Goal: Obtain resource: Download file/media

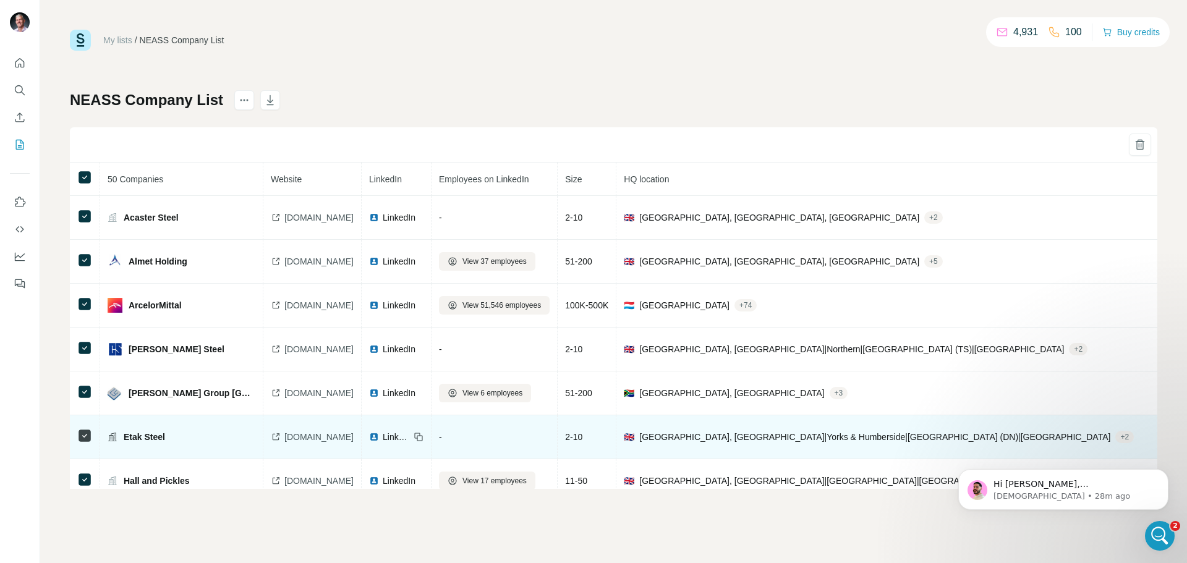
scroll to position [4634, 0]
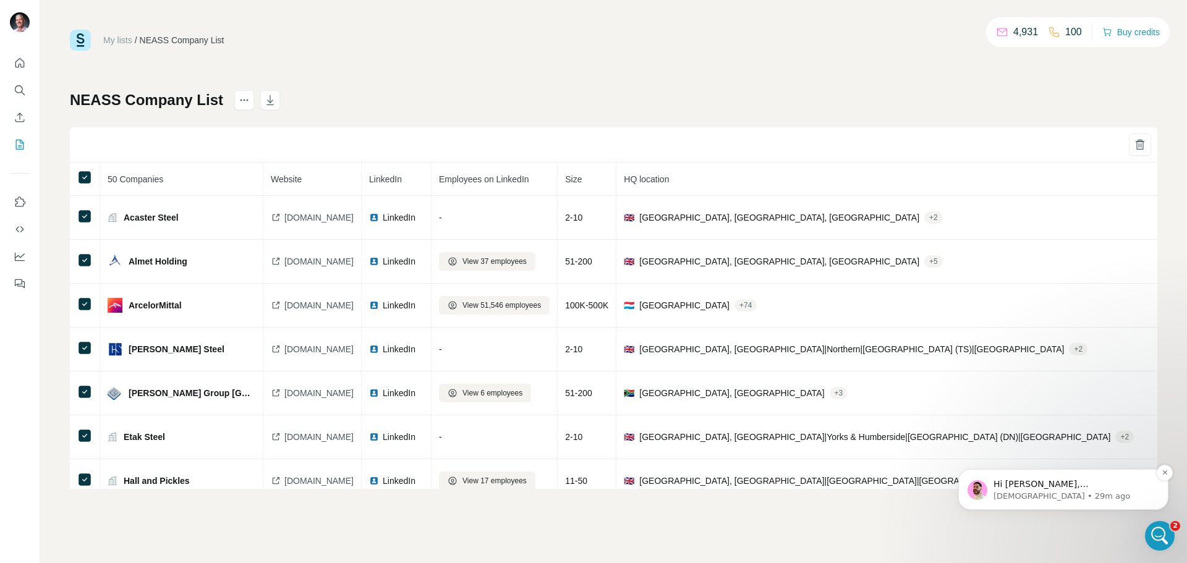
click at [1036, 499] on p "[DEMOGRAPHIC_DATA] • 29m ago" at bounding box center [1072, 496] width 159 height 11
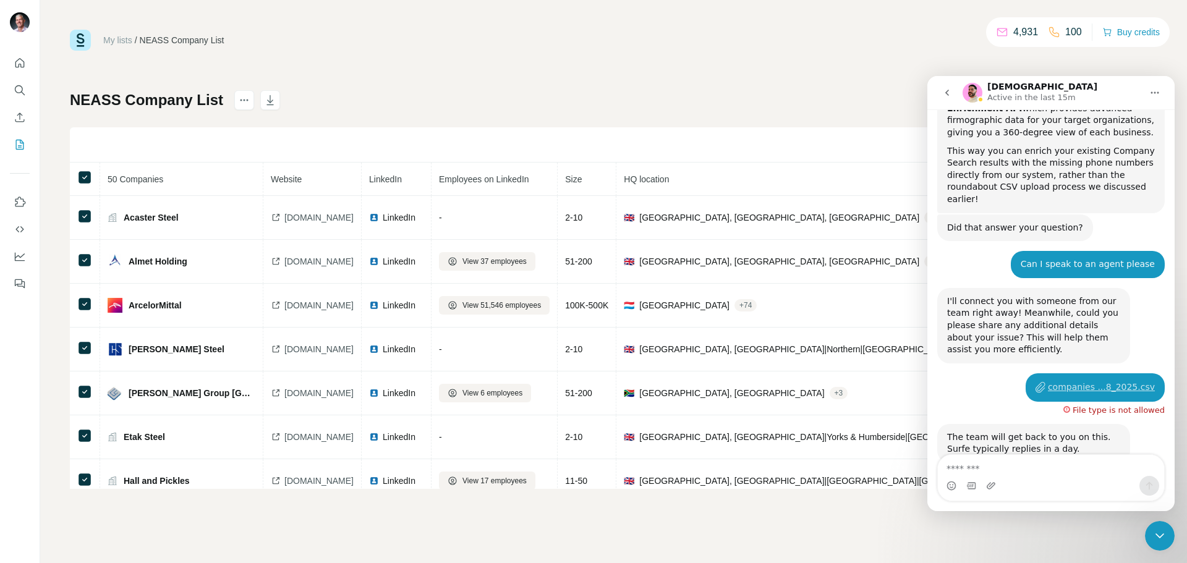
scroll to position [4655, 0]
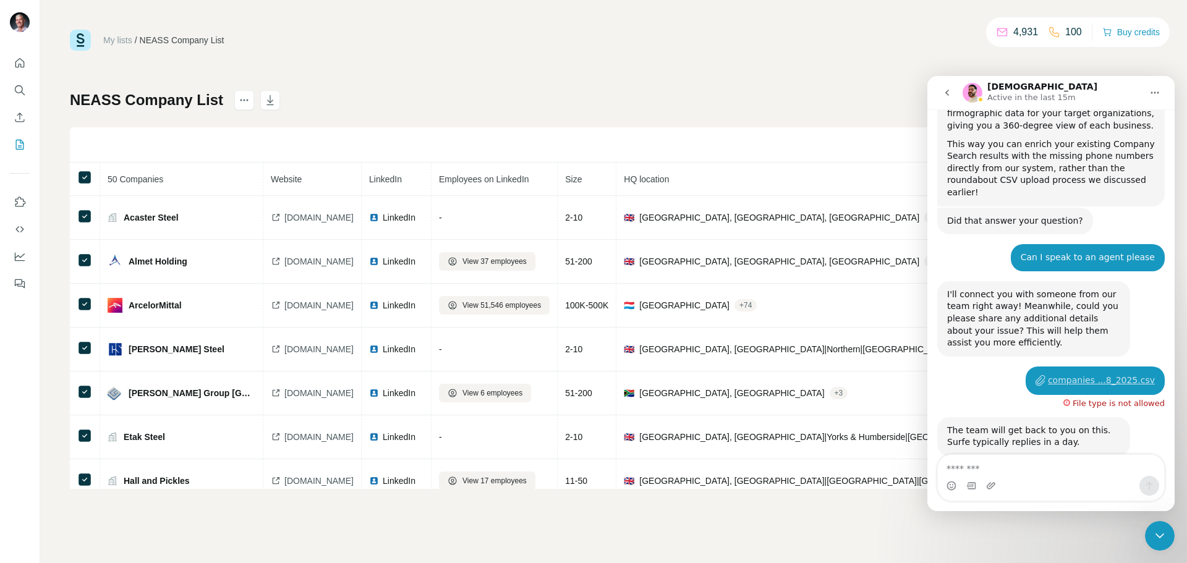
click at [979, 468] on textarea "Message…" at bounding box center [1051, 465] width 226 height 21
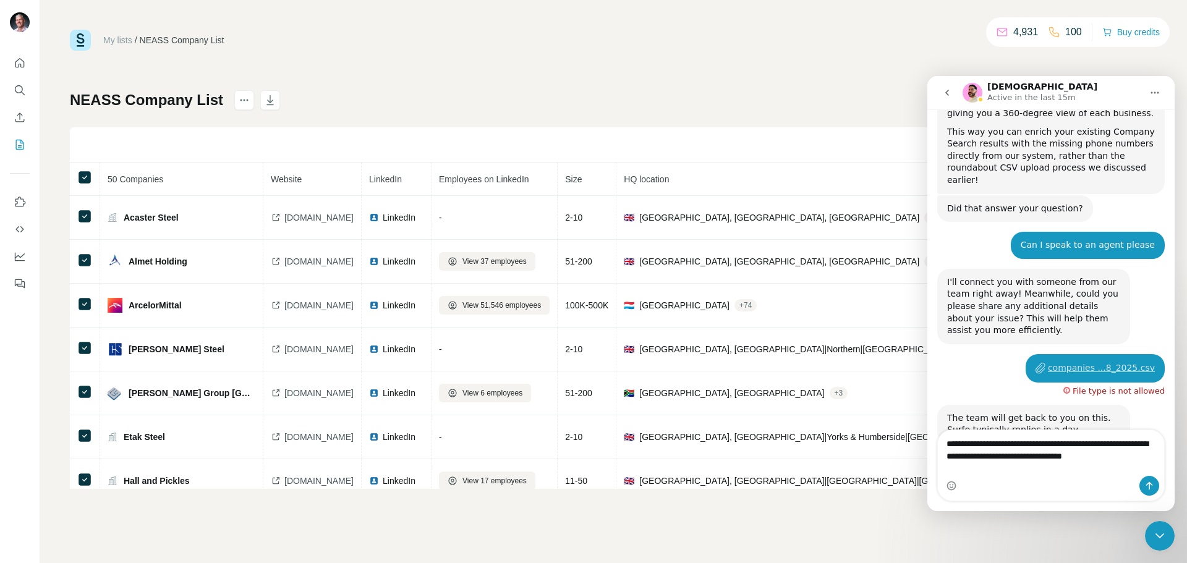
type textarea "**********"
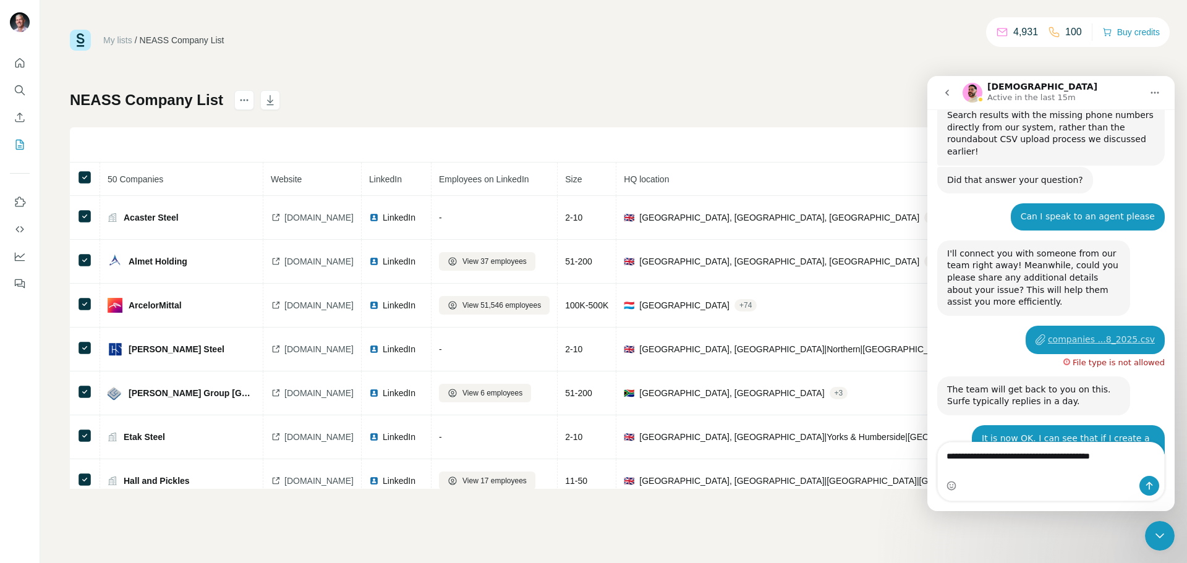
type textarea "**********"
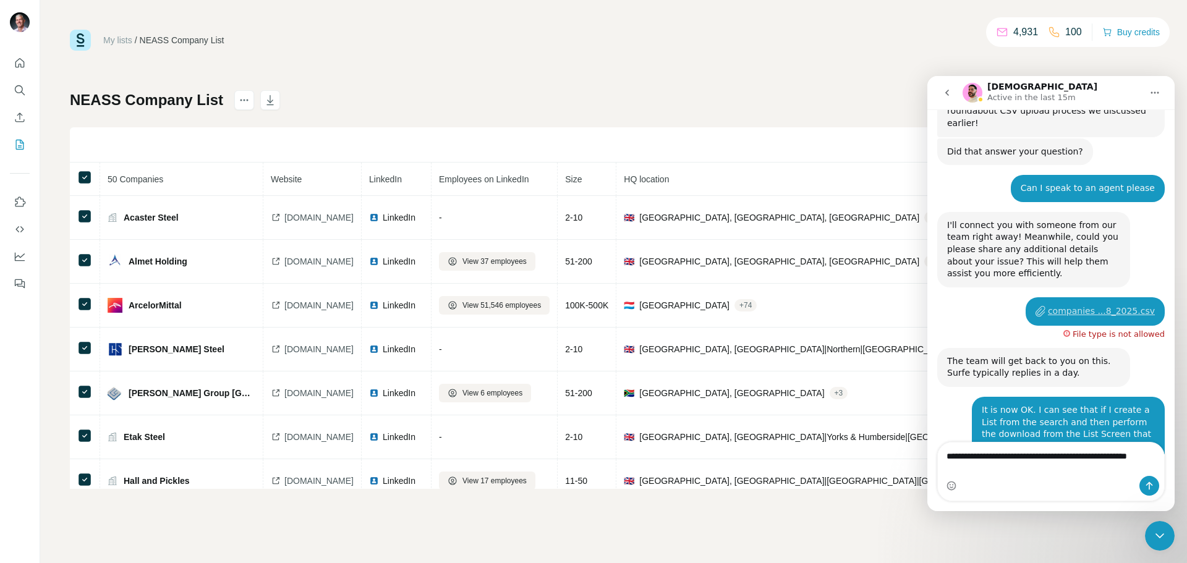
scroll to position [4736, 0]
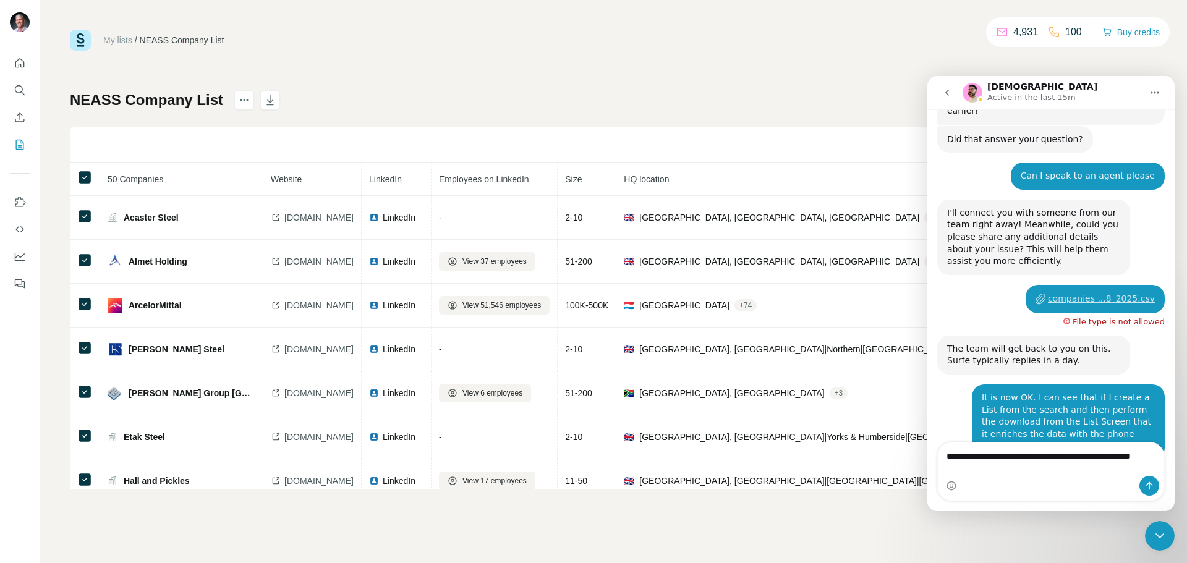
click at [1137, 452] on textarea "**********" at bounding box center [1051, 459] width 226 height 33
click at [1067, 467] on textarea "**********" at bounding box center [1051, 459] width 226 height 33
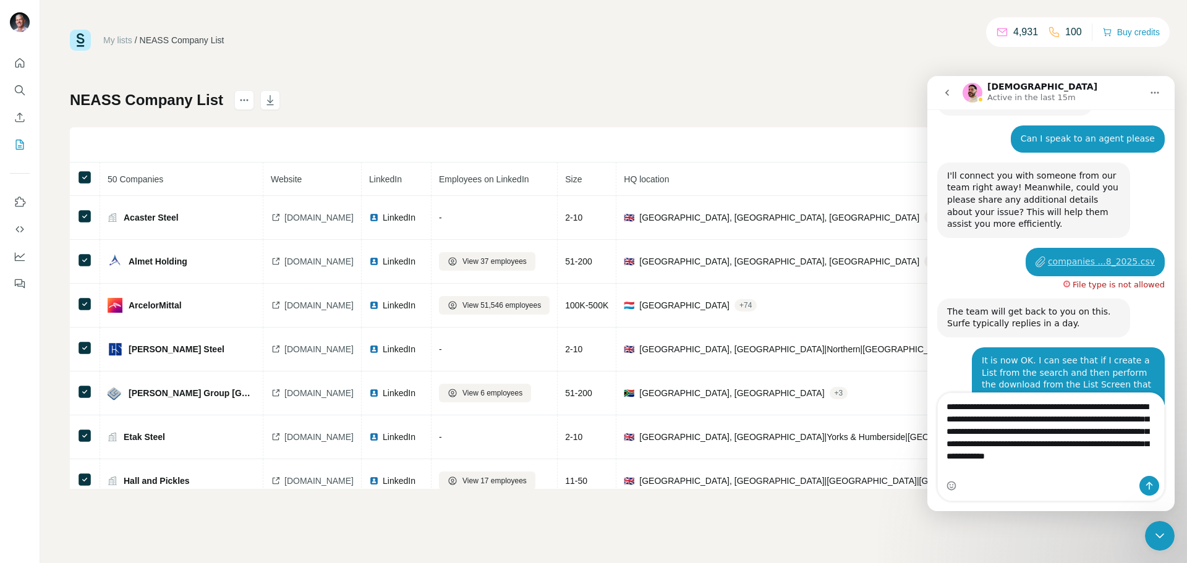
scroll to position [4786, 0]
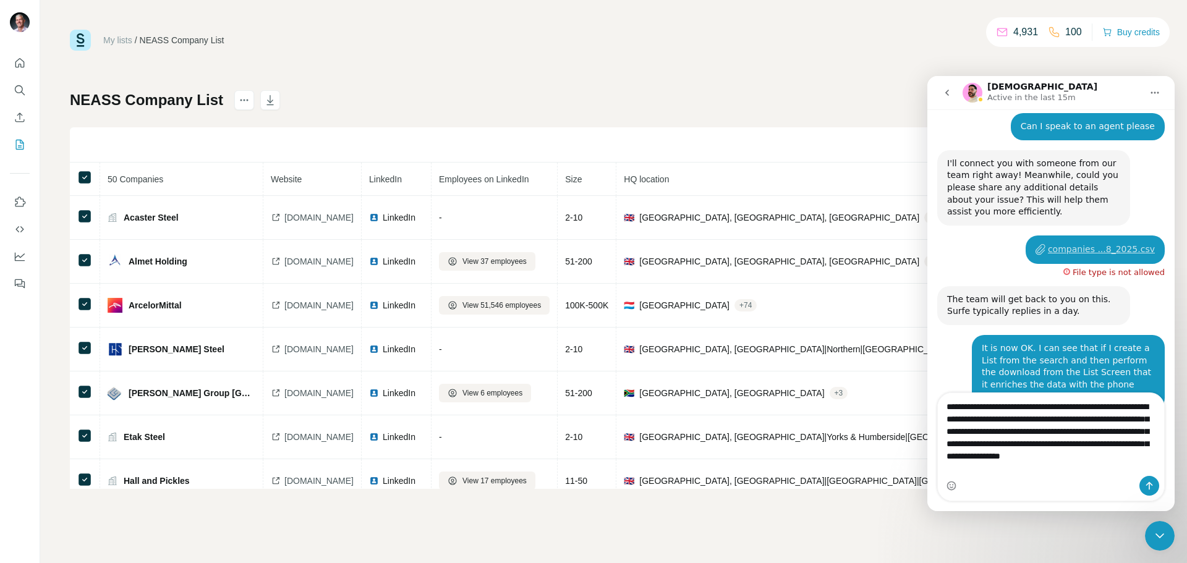
type textarea "**********"
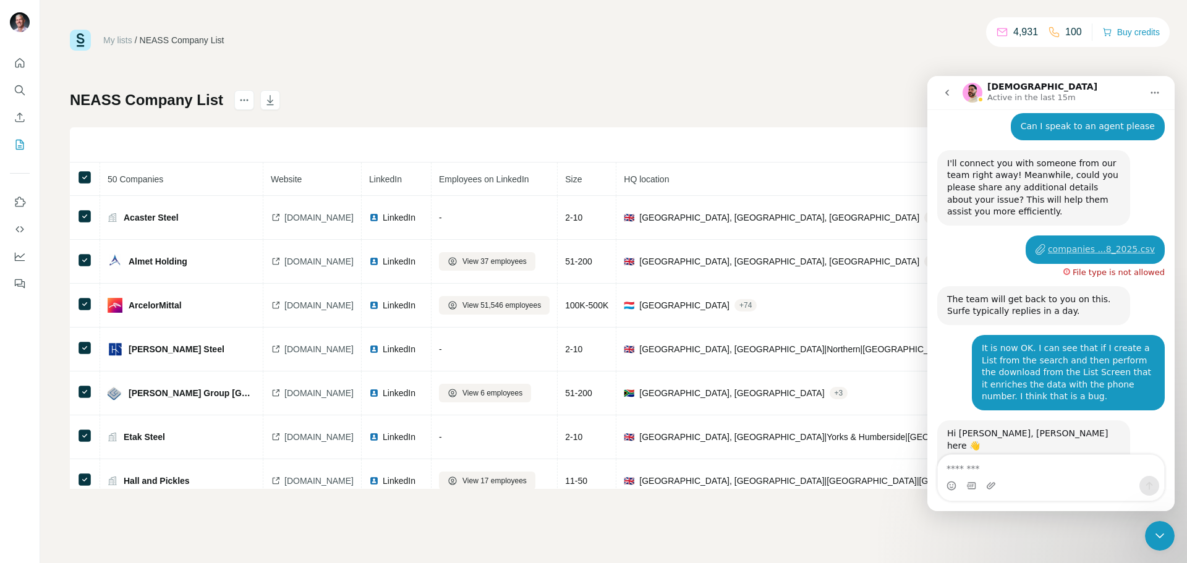
scroll to position [4825, 0]
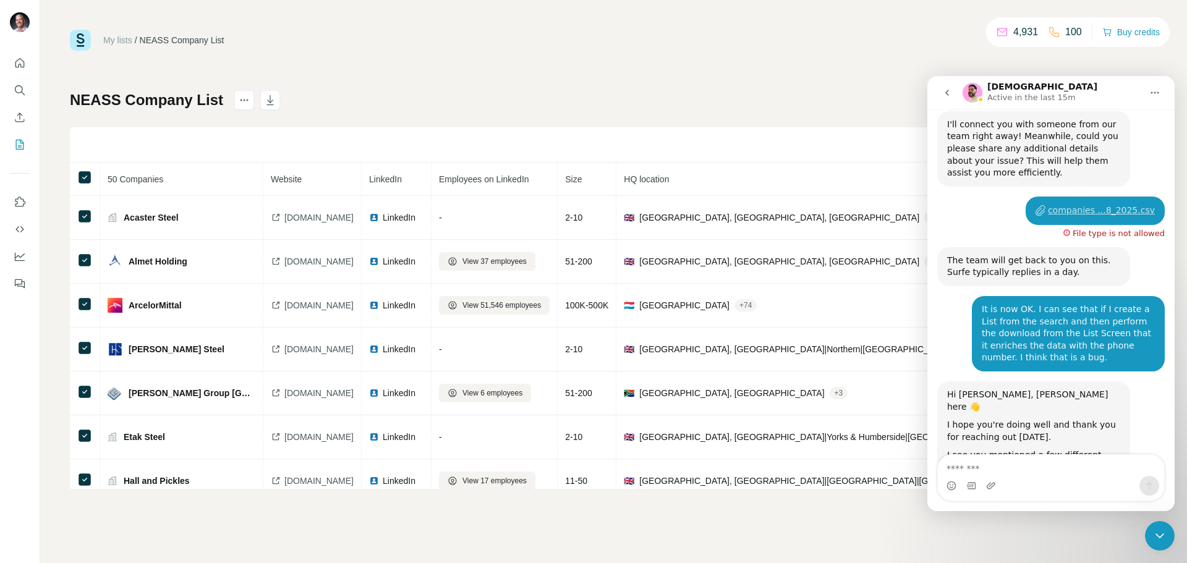
click at [850, 45] on div "My lists / NEASS Company List 4,931 100 Buy credits" at bounding box center [613, 40] width 1087 height 21
click at [349, 88] on div "My lists / NEASS Company List 4,931 100 Buy credits NEASS Company List 50 Compa…" at bounding box center [613, 259] width 1087 height 459
click at [595, 514] on div "My lists / NEASS Company List 4,931 100 Buy credits NEASS Company List 50 Compa…" at bounding box center [613, 281] width 1147 height 563
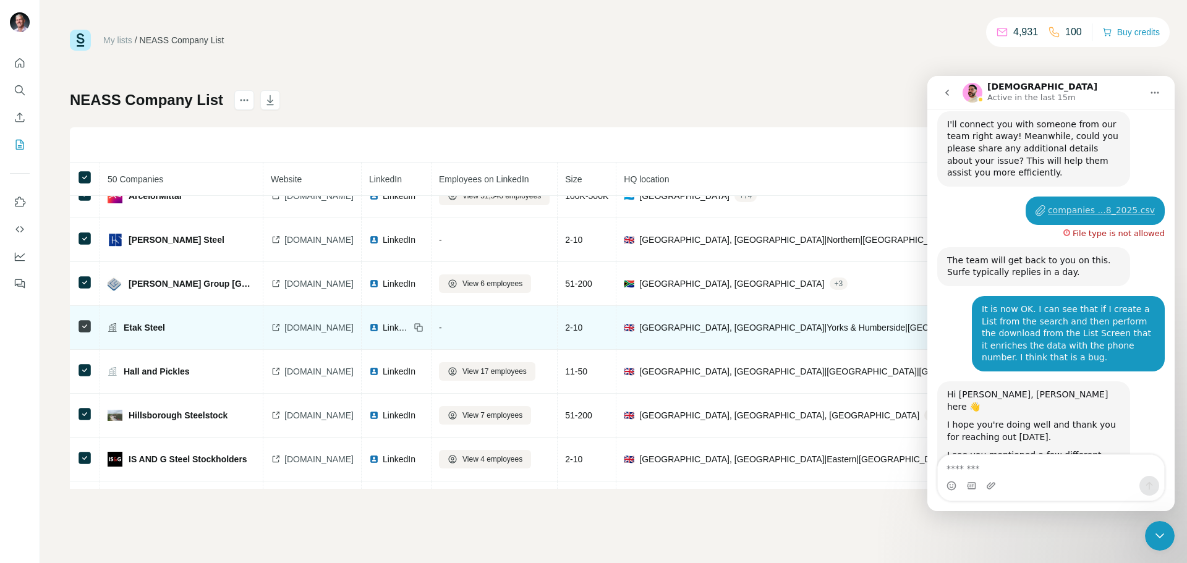
scroll to position [0, 0]
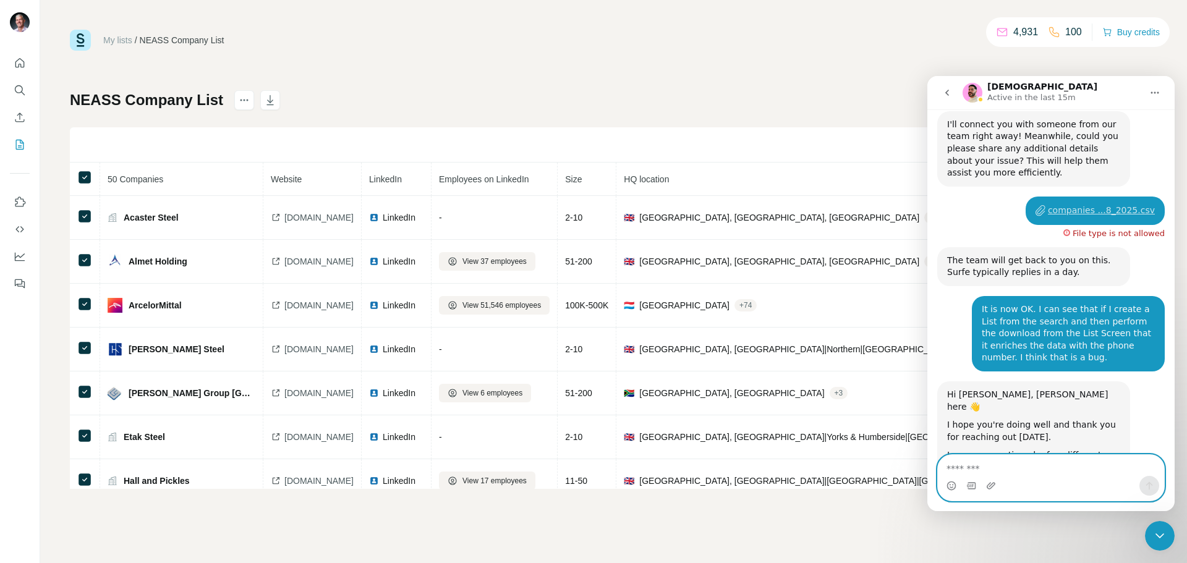
drag, startPoint x: 948, startPoint y: 462, endPoint x: 981, endPoint y: 460, distance: 32.8
click at [949, 462] on textarea "Message…" at bounding box center [1051, 465] width 226 height 21
type textarea "**********"
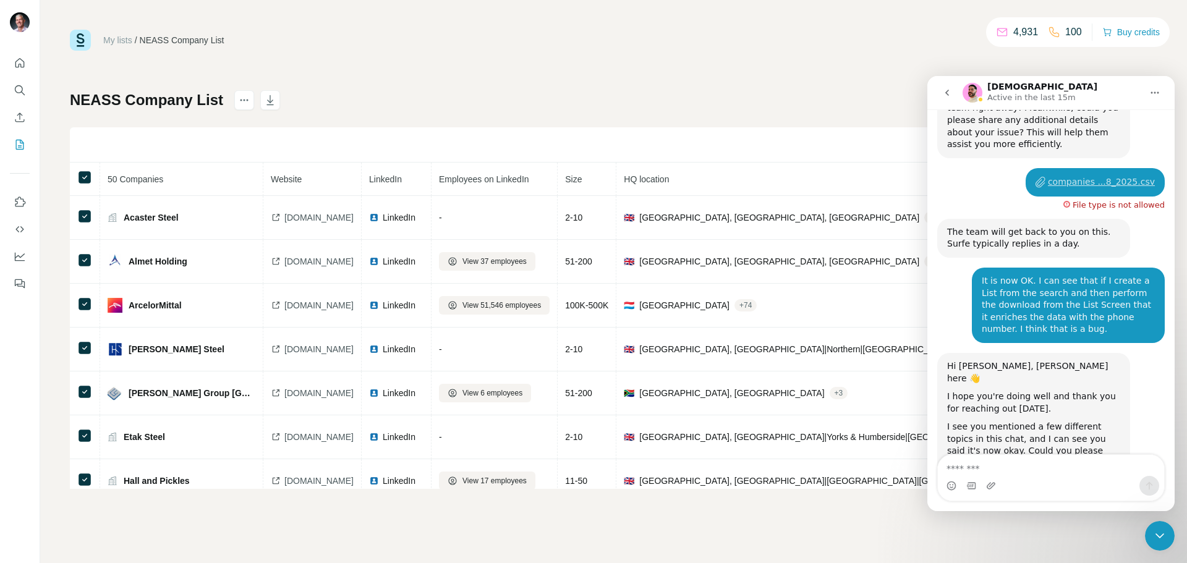
click at [857, 54] on div "My lists / NEASS Company List 4,931 100 Buy credits NEASS Company List 50 Compa…" at bounding box center [613, 259] width 1087 height 459
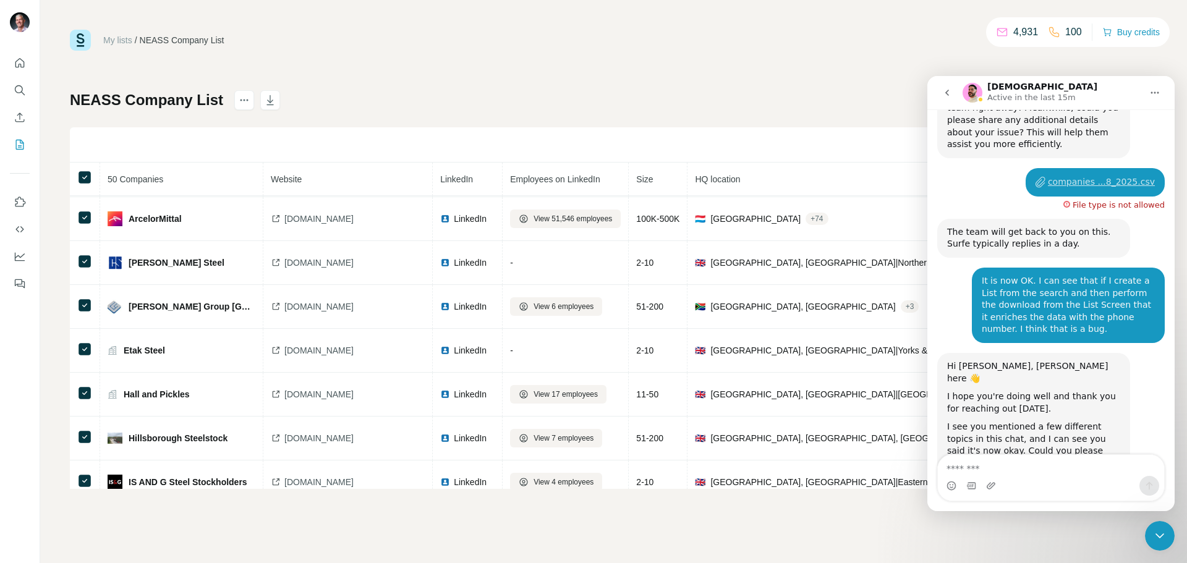
scroll to position [0, 0]
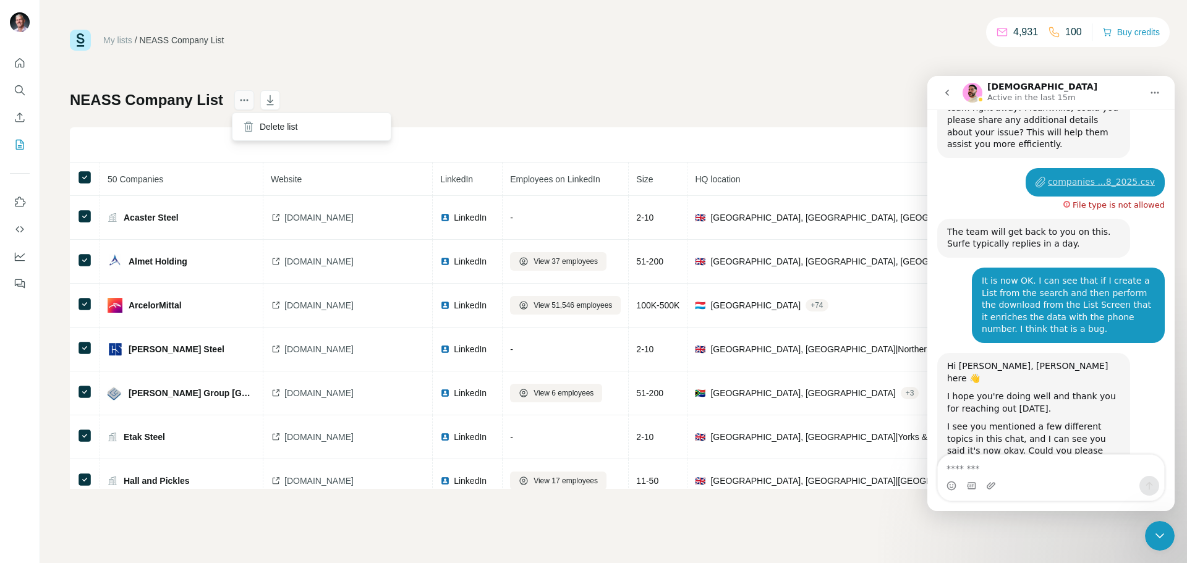
click at [242, 104] on icon "actions" at bounding box center [244, 100] width 12 height 12
click at [378, 89] on div "My lists / NEASS Company List 4,931 100 Buy credits NEASS Company List 50 Compa…" at bounding box center [613, 259] width 1087 height 459
click at [1164, 540] on icon "Close Intercom Messenger" at bounding box center [1159, 535] width 15 height 15
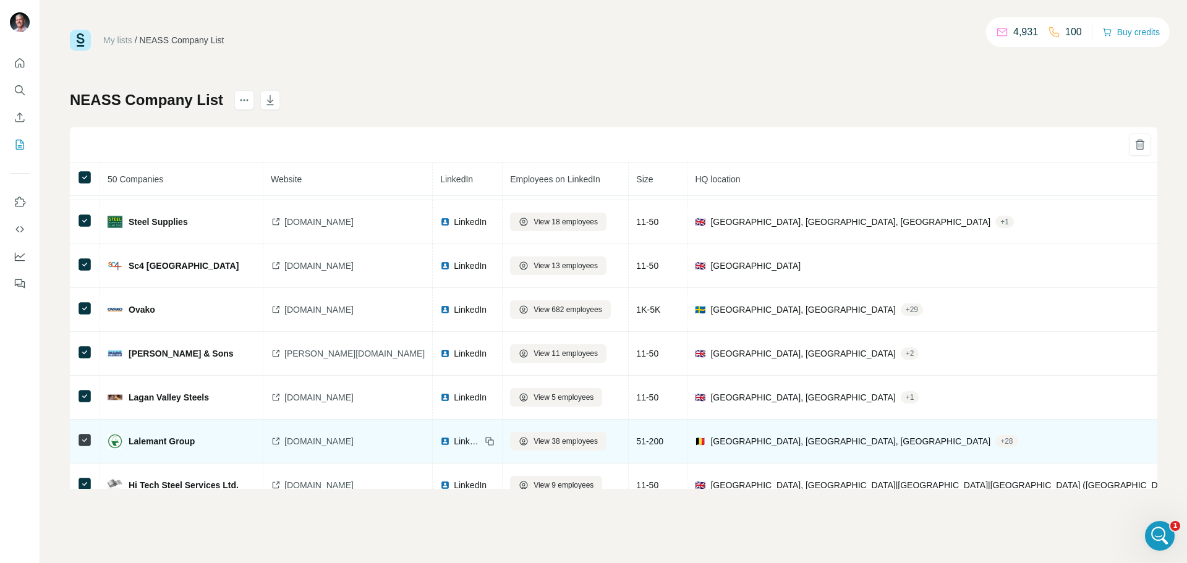
scroll to position [1143, 0]
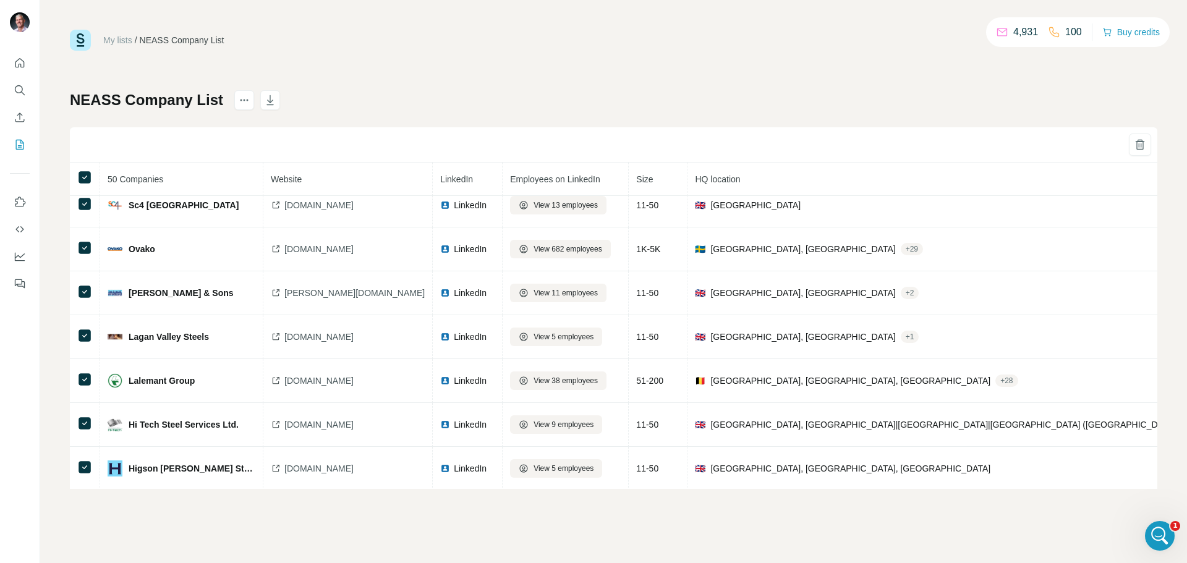
click at [359, 150] on div at bounding box center [613, 144] width 1087 height 35
click at [1150, 534] on div "Open Intercom Messenger" at bounding box center [1159, 535] width 41 height 41
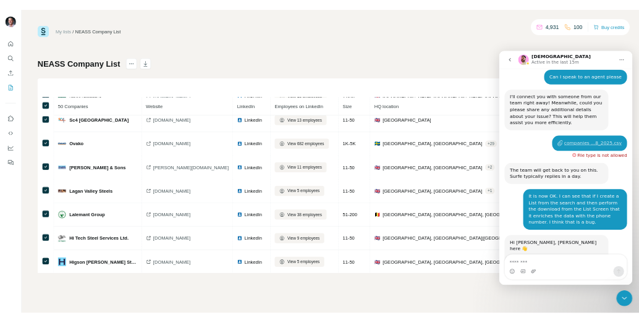
scroll to position [4853, 0]
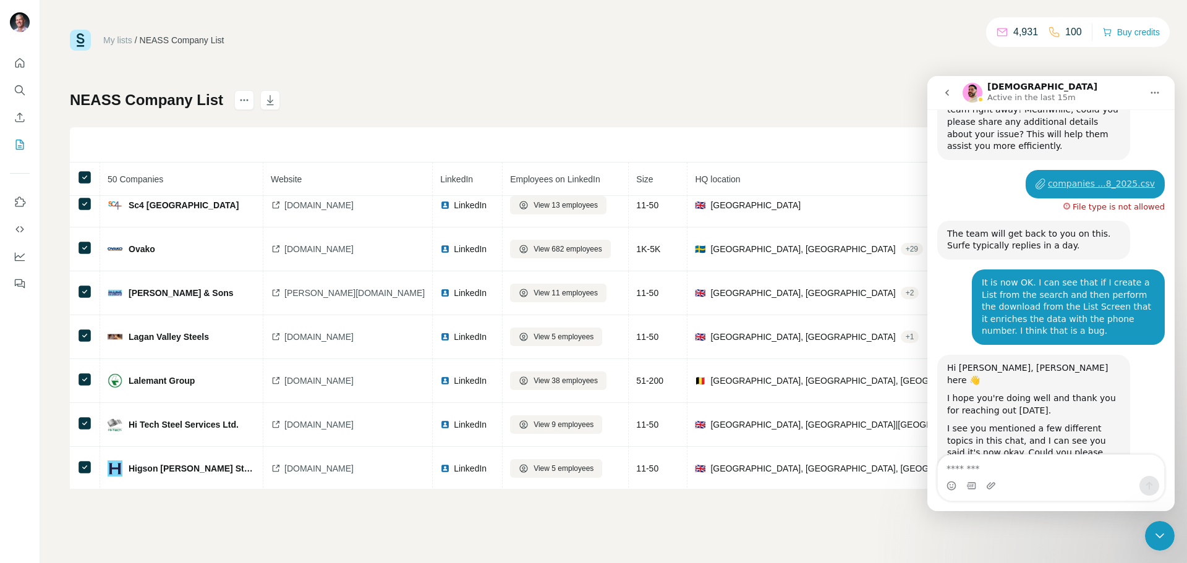
click at [857, 66] on div "My lists / NEASS Company List 4,931 100 Buy credits NEASS Company List 50 Compa…" at bounding box center [613, 259] width 1087 height 459
click at [1162, 535] on icon "Close Intercom Messenger" at bounding box center [1159, 535] width 9 height 5
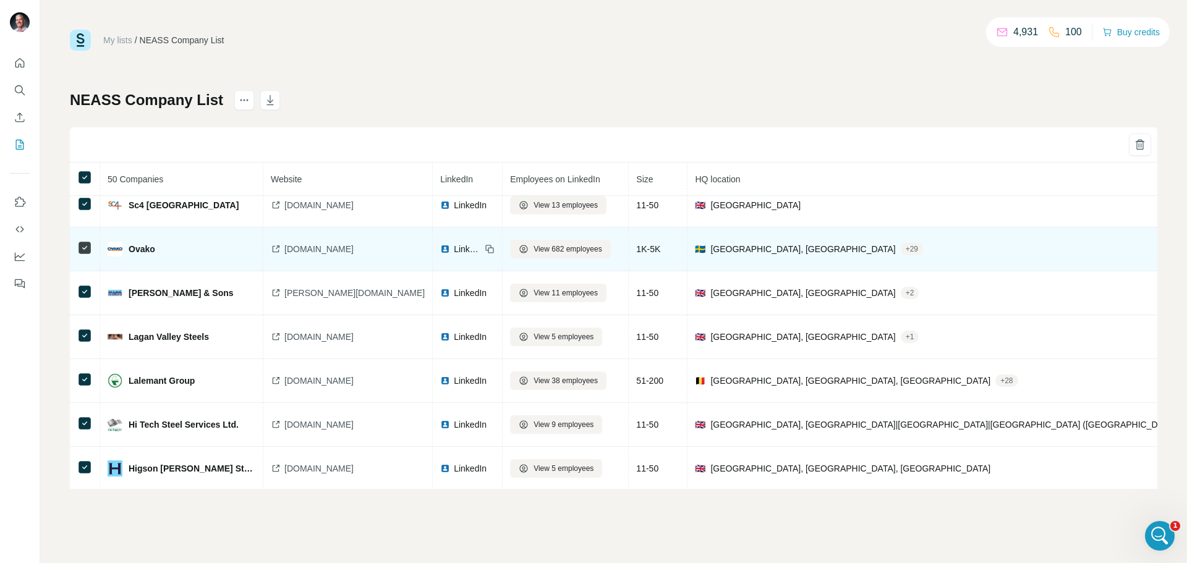
click at [819, 231] on td "🇸🇪 [GEOGRAPHIC_DATA], [GEOGRAPHIC_DATA] + 29" at bounding box center [994, 249] width 614 height 44
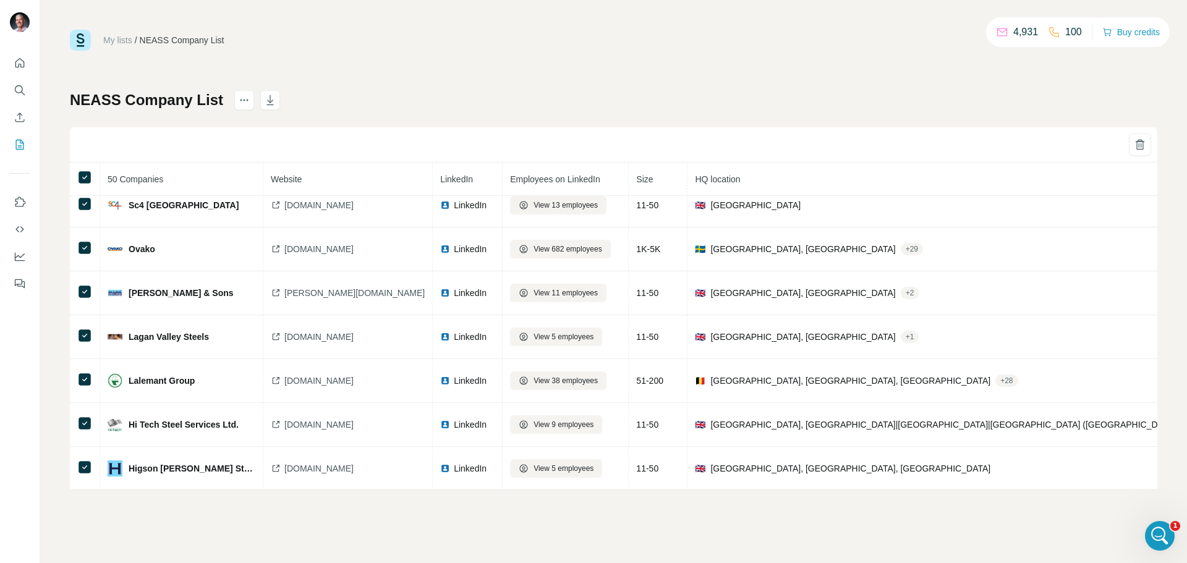
click at [1157, 543] on icon "Open Intercom Messenger" at bounding box center [1160, 536] width 20 height 20
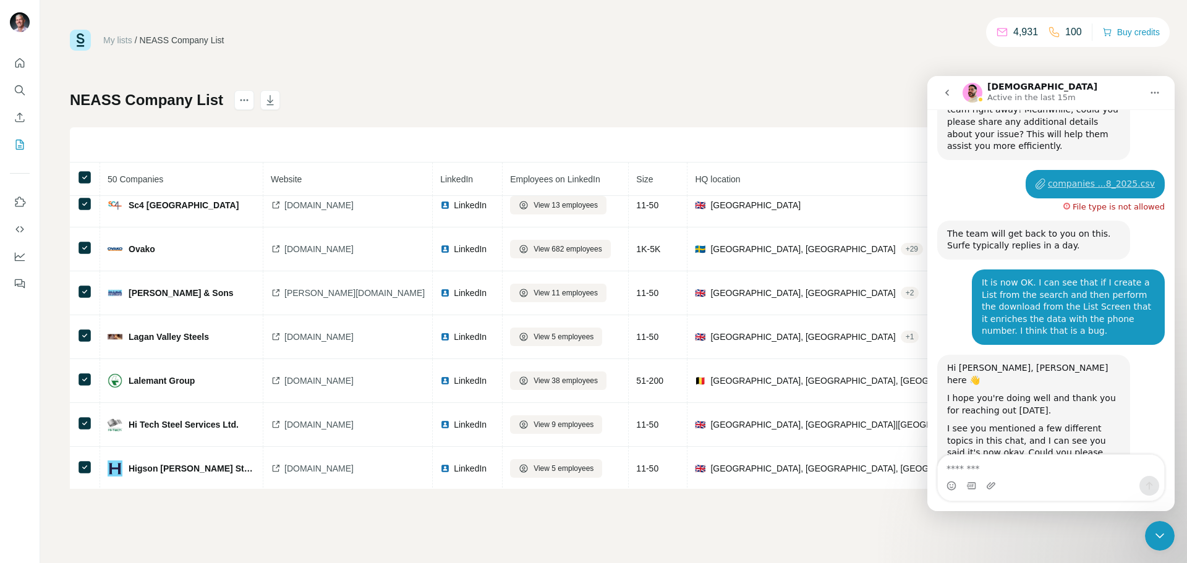
click at [910, 60] on div "My lists / NEASS Company List 4,931 100 Buy credits NEASS Company List 50 Compa…" at bounding box center [613, 259] width 1087 height 459
click at [1155, 529] on icon "Close Intercom Messenger" at bounding box center [1159, 535] width 15 height 15
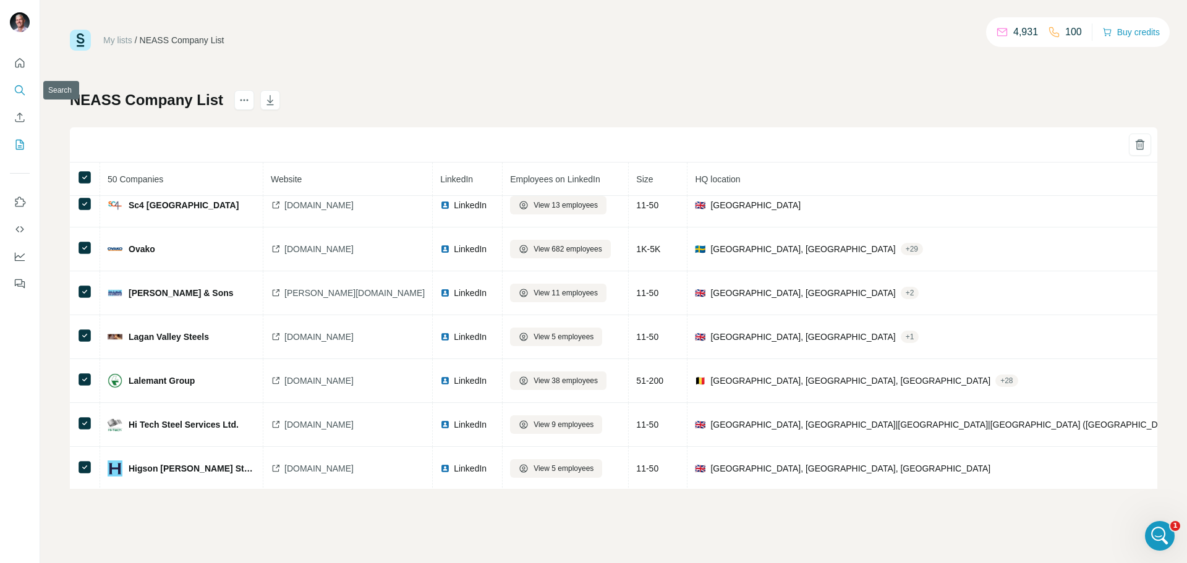
click at [16, 88] on icon "Search" at bounding box center [20, 90] width 12 height 12
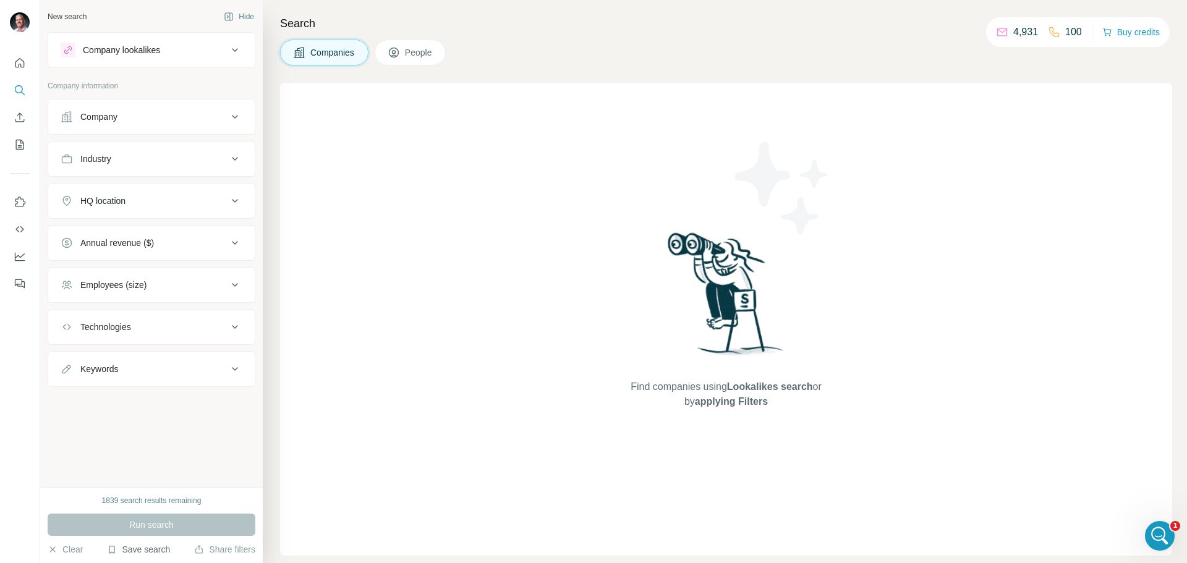
click at [148, 546] on button "Save search" at bounding box center [138, 549] width 63 height 12
click at [148, 532] on div "View my saved searches" at bounding box center [173, 527] width 130 height 25
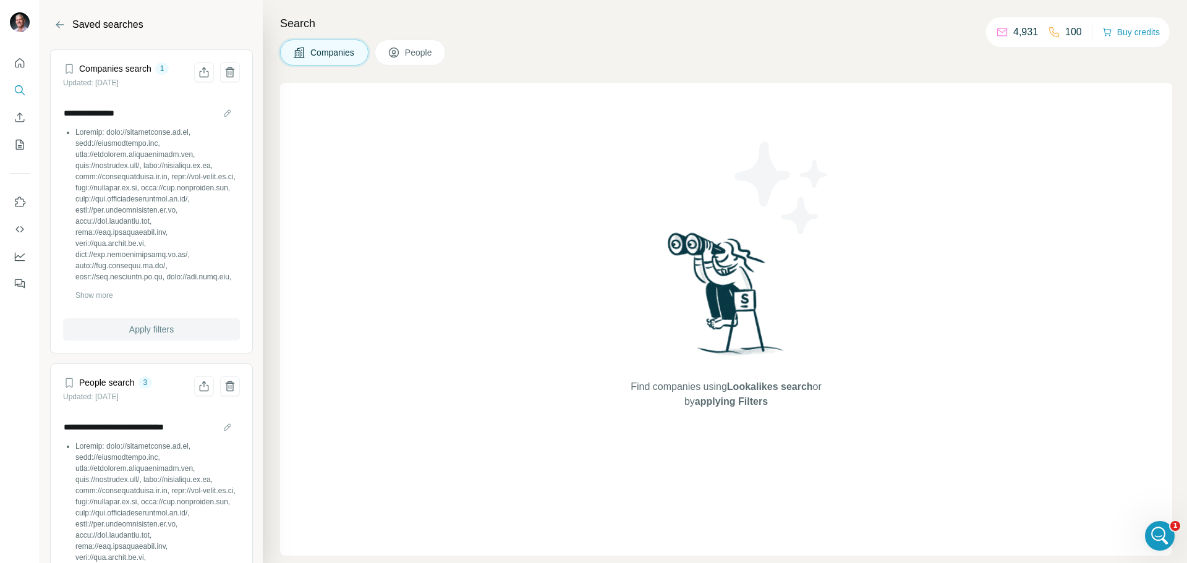
click at [155, 329] on span "Apply filters" at bounding box center [151, 329] width 45 height 12
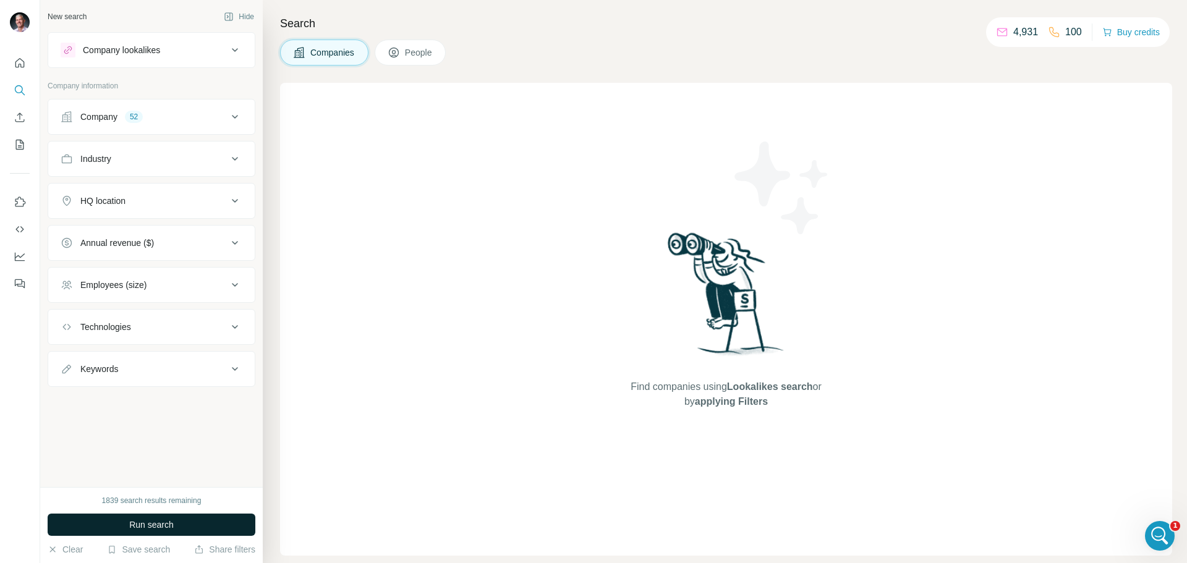
click at [147, 523] on span "Run search" at bounding box center [151, 525] width 45 height 12
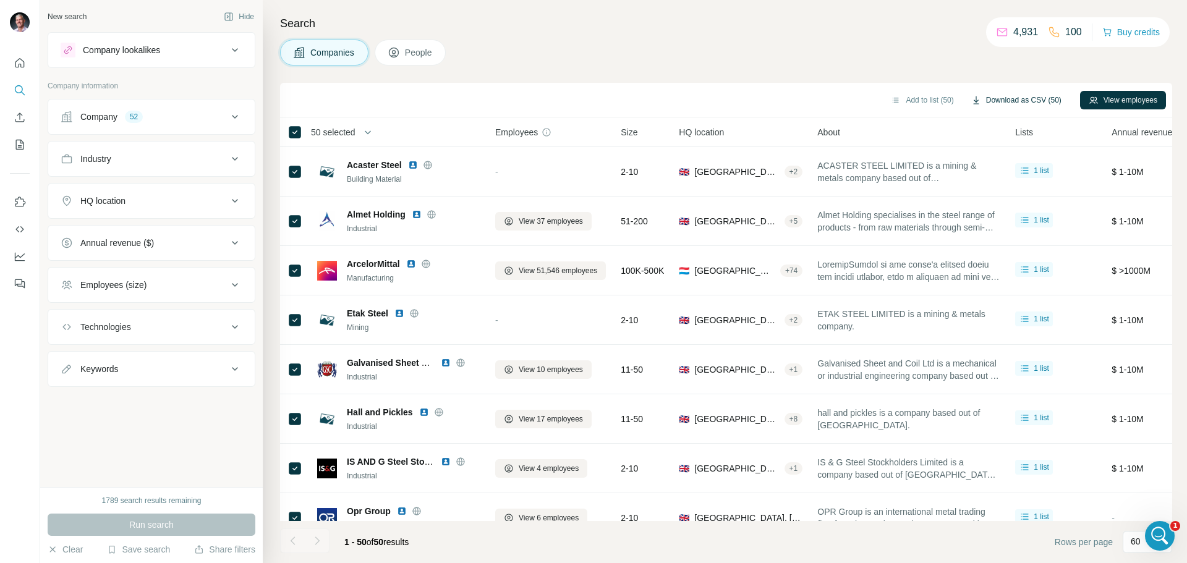
click at [1035, 99] on button "Download as CSV (50)" at bounding box center [1016, 100] width 108 height 19
click at [1032, 98] on button "Download as CSV (50)" at bounding box center [1016, 100] width 108 height 19
click at [1164, 532] on icon "Open Intercom Messenger" at bounding box center [1160, 536] width 20 height 20
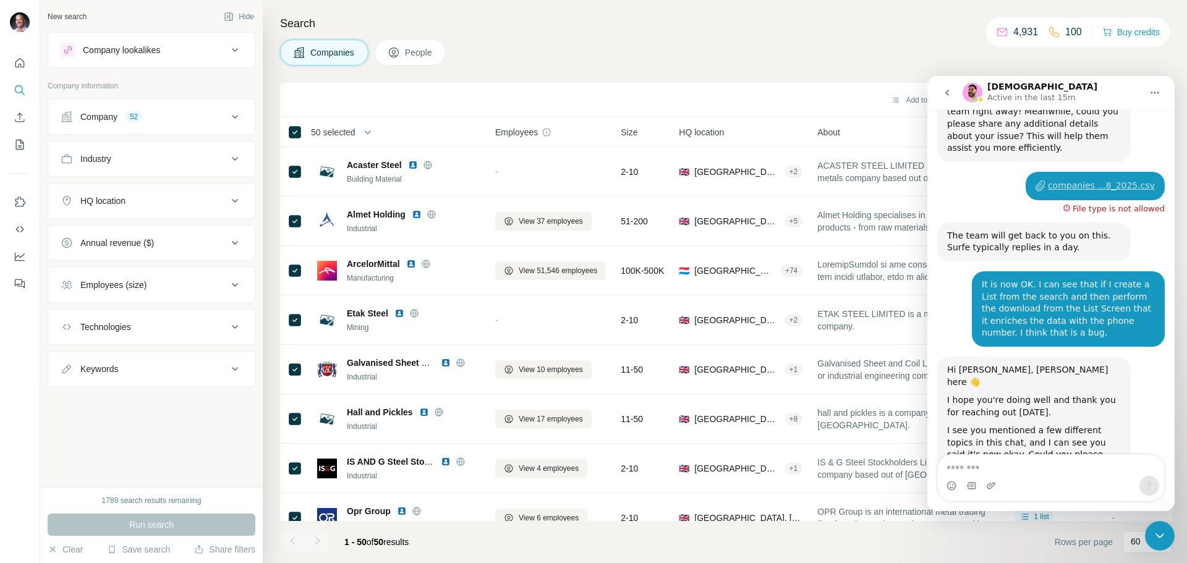
scroll to position [4853, 0]
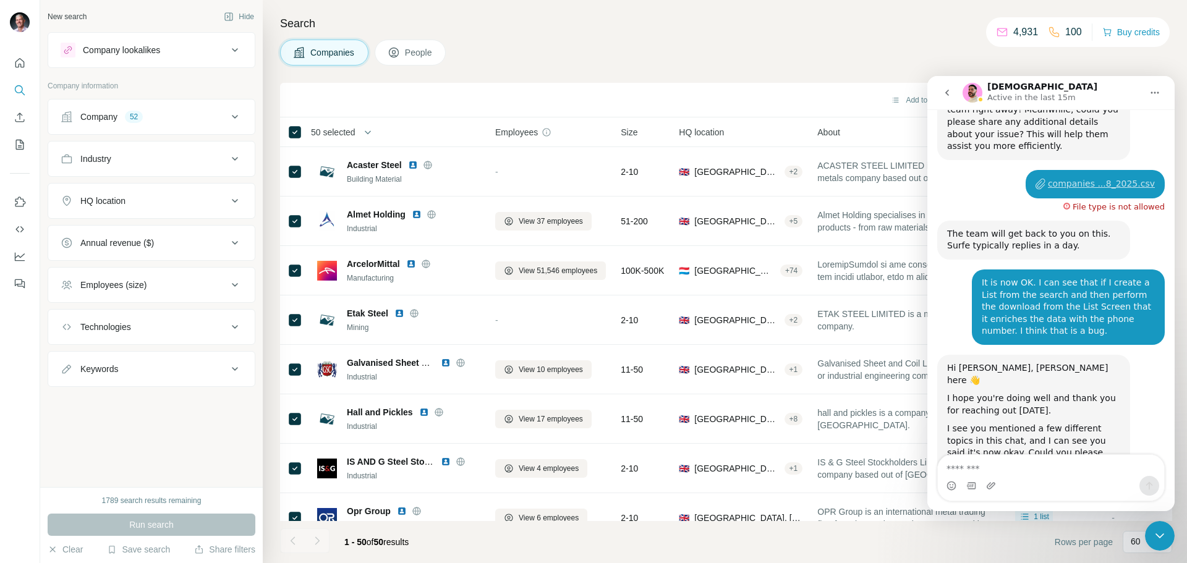
click at [862, 51] on div "Companies People" at bounding box center [726, 53] width 892 height 26
click at [936, 57] on div "Companies People" at bounding box center [726, 53] width 892 height 26
